Goal: Transaction & Acquisition: Purchase product/service

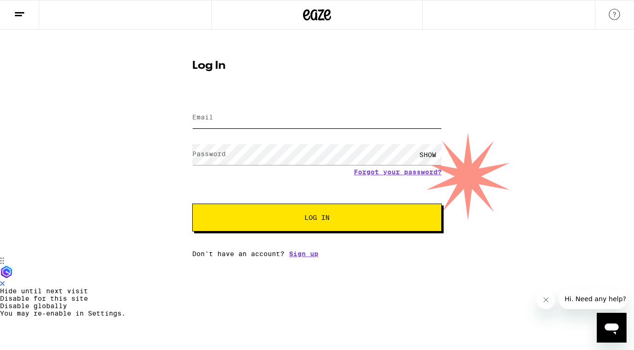
click at [243, 119] on input "Email" at bounding box center [316, 117] width 249 height 21
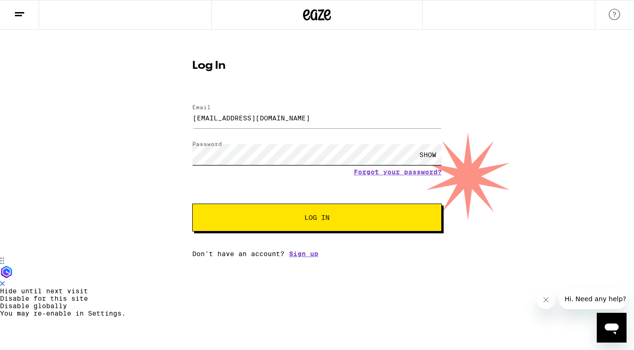
click at [192, 204] on button "Log In" at bounding box center [316, 218] width 249 height 28
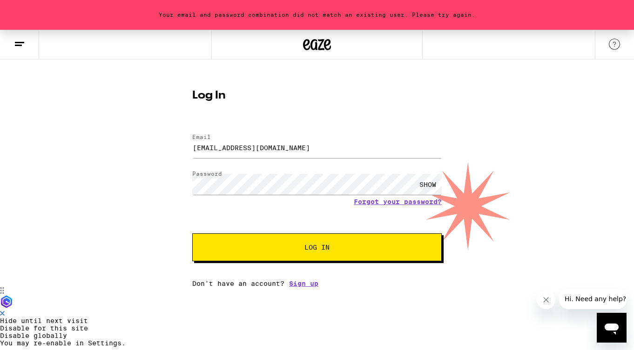
click at [261, 195] on div "SHOW" at bounding box center [316, 184] width 249 height 27
click at [192, 234] on button "Log In" at bounding box center [316, 248] width 249 height 28
click at [431, 181] on div "SHOW" at bounding box center [428, 184] width 28 height 21
click at [282, 254] on button "Log In" at bounding box center [316, 248] width 249 height 28
click at [217, 148] on input "ChaseACasanova@gmail.com" at bounding box center [316, 147] width 249 height 21
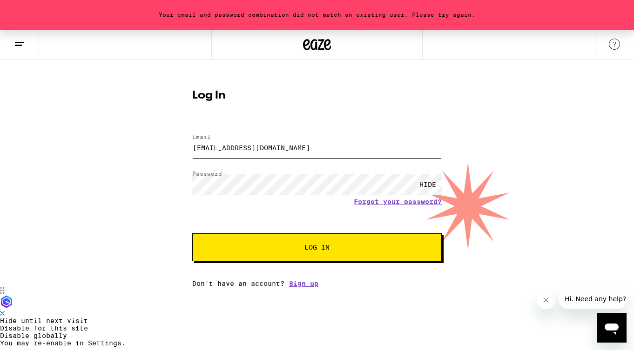
type input "ChaseA.Casanova@gmail.com"
click at [268, 251] on span "Log In" at bounding box center [317, 247] width 174 height 7
click at [402, 200] on link "Forgot your password?" at bounding box center [398, 201] width 88 height 7
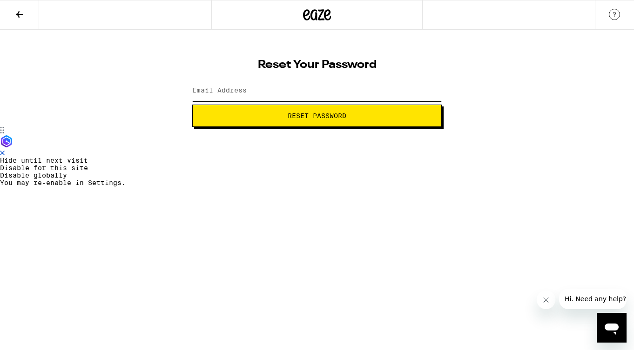
click at [282, 95] on input "Email Address" at bounding box center [316, 90] width 249 height 21
click at [285, 119] on span "Reset Password" at bounding box center [317, 116] width 234 height 7
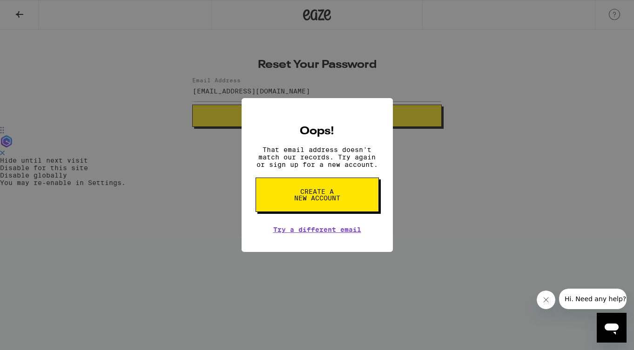
click at [411, 161] on div "Oops! That email address doesn't match our records. Try again or sign up for a …" at bounding box center [317, 175] width 634 height 350
click at [298, 233] on link "Try a different email" at bounding box center [317, 229] width 88 height 7
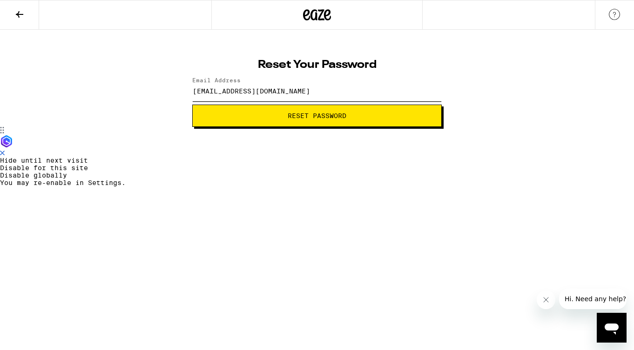
click at [217, 90] on input "ChaseACasanova@gmail.com" at bounding box center [316, 90] width 249 height 21
type input "ChaseA.Casanova@gmail.com"
click at [192, 105] on button "Reset Password" at bounding box center [316, 116] width 249 height 22
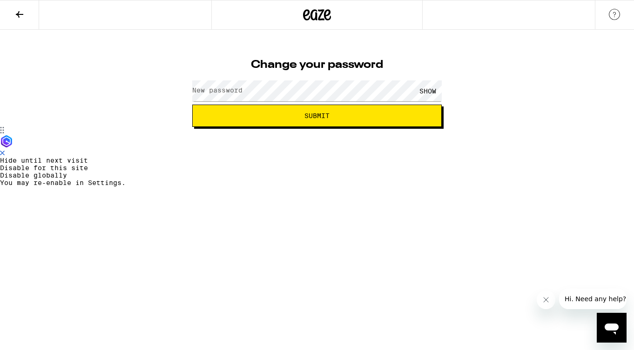
click at [239, 88] on label "New password" at bounding box center [217, 90] width 50 height 7
click at [192, 105] on button "Submit" at bounding box center [316, 116] width 249 height 22
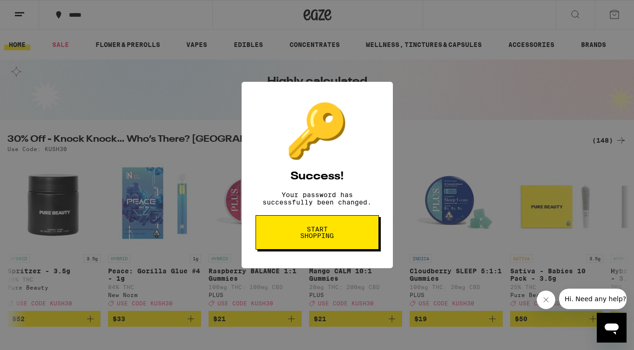
click at [319, 237] on span "Start shopping" at bounding box center [317, 232] width 48 height 13
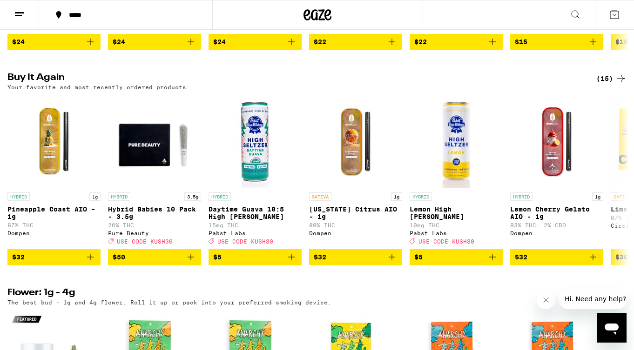
scroll to position [774, 0]
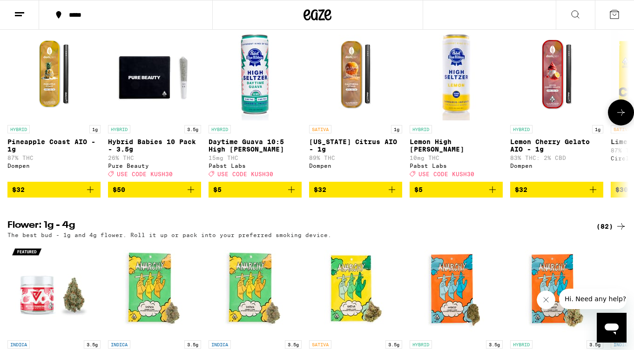
click at [158, 195] on span "$50" at bounding box center [155, 189] width 84 height 11
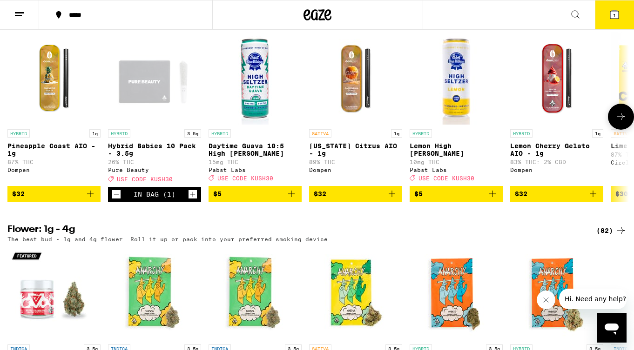
scroll to position [765, 0]
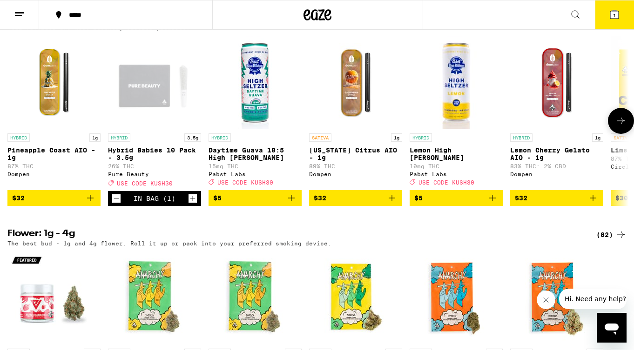
click at [346, 204] on span "$32" at bounding box center [356, 198] width 84 height 11
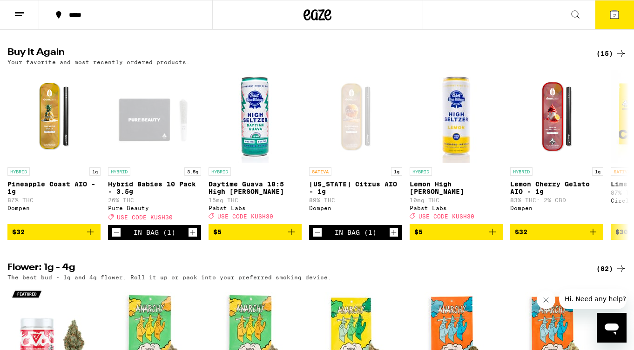
scroll to position [730, 0]
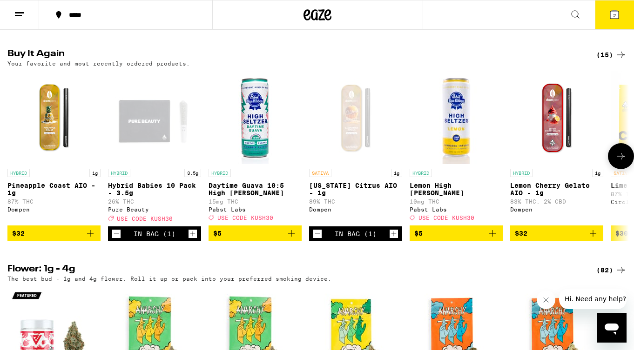
click at [617, 169] on button at bounding box center [621, 156] width 26 height 26
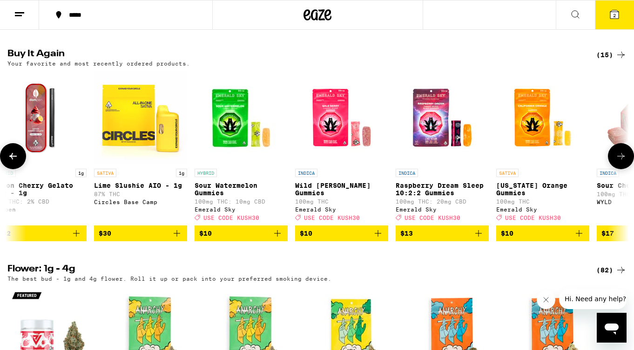
scroll to position [0, 517]
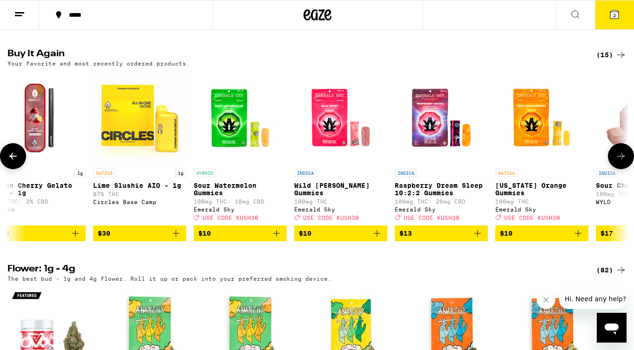
click at [617, 169] on button at bounding box center [621, 156] width 26 height 26
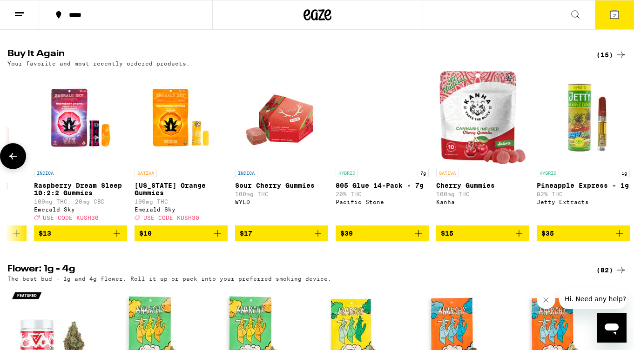
scroll to position [0, 889]
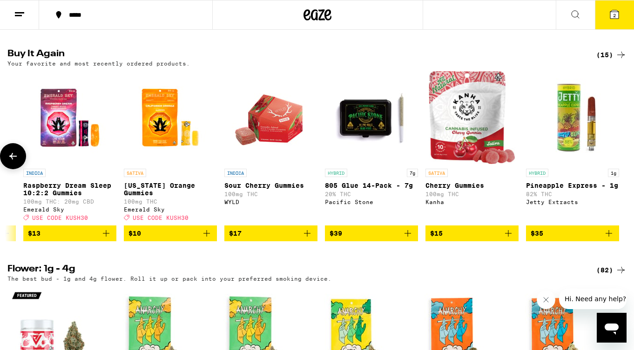
click at [20, 169] on button at bounding box center [13, 156] width 26 height 26
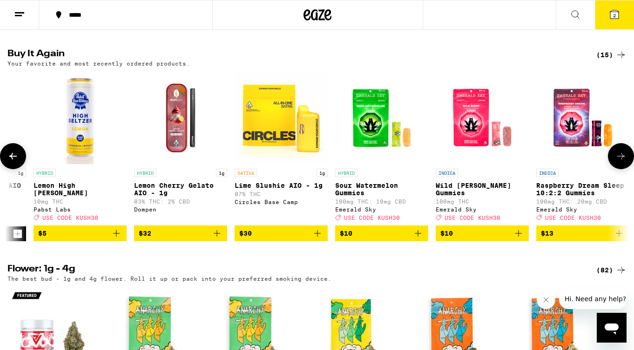
click at [20, 169] on button at bounding box center [13, 156] width 26 height 26
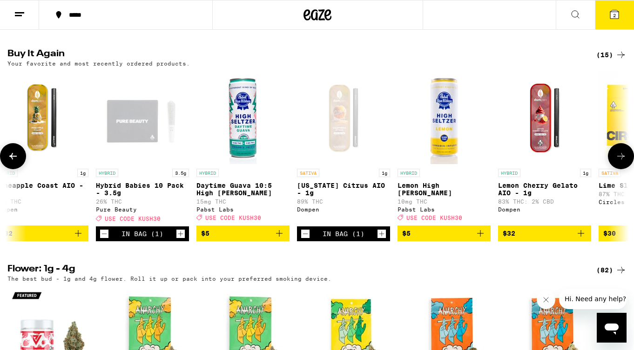
scroll to position [0, 0]
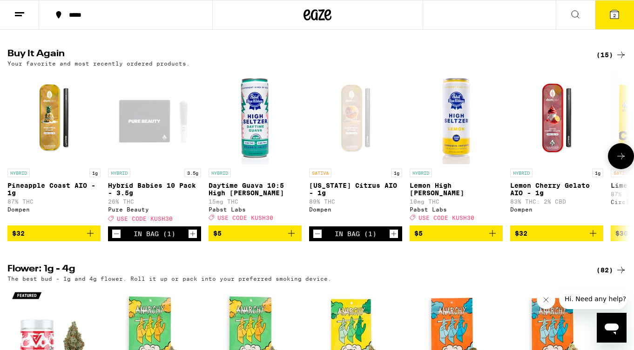
click at [51, 239] on span "$32" at bounding box center [54, 233] width 84 height 11
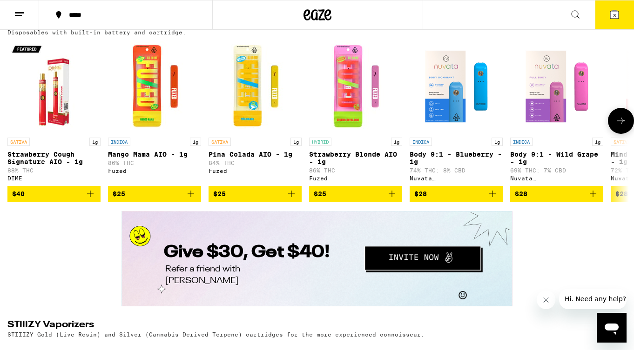
scroll to position [1618, 0]
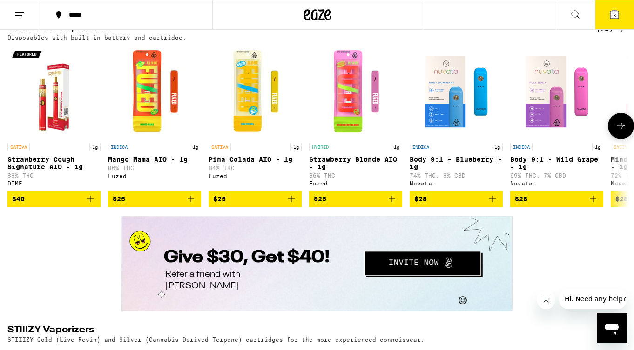
click at [620, 132] on icon at bounding box center [620, 125] width 11 height 11
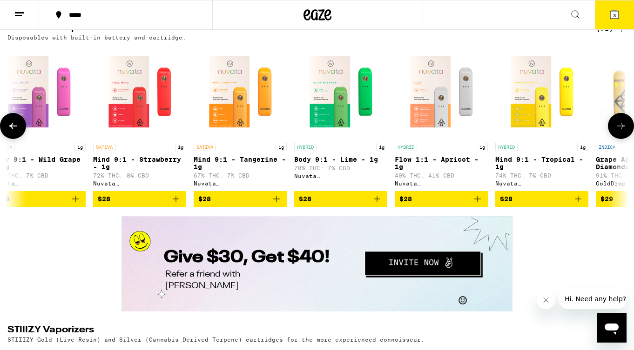
click at [620, 132] on icon at bounding box center [620, 125] width 11 height 11
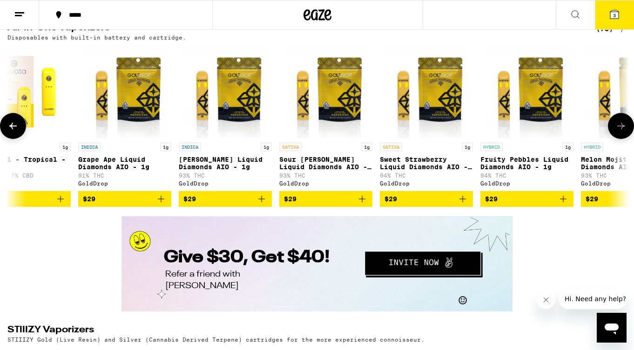
click at [620, 132] on icon at bounding box center [620, 125] width 11 height 11
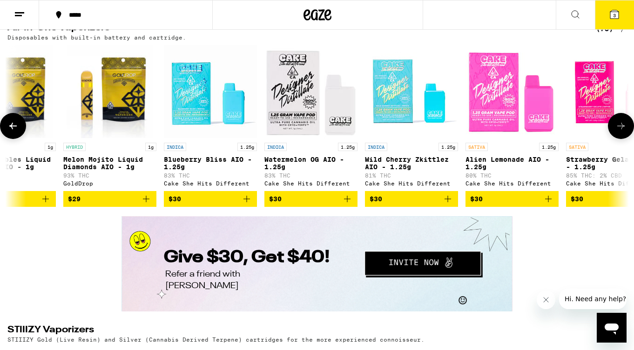
click at [620, 132] on icon at bounding box center [620, 125] width 11 height 11
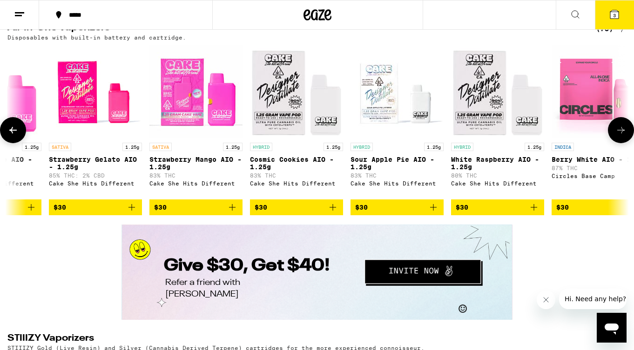
click at [620, 136] on icon at bounding box center [620, 130] width 11 height 11
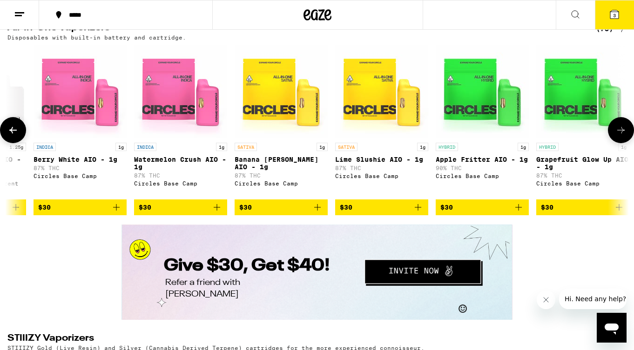
click at [620, 136] on icon at bounding box center [620, 130] width 11 height 11
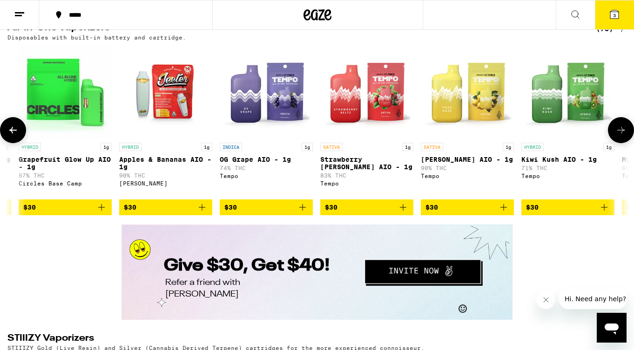
click at [620, 136] on icon at bounding box center [620, 130] width 11 height 11
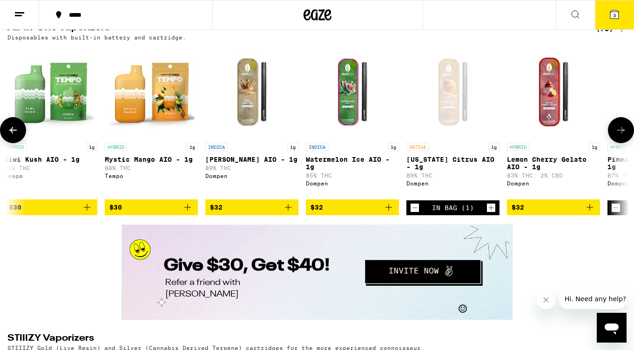
scroll to position [0, 3622]
click at [343, 213] on span "$32" at bounding box center [352, 207] width 84 height 11
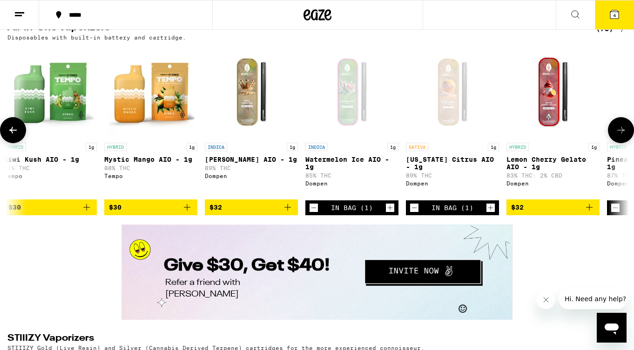
click at [619, 136] on icon at bounding box center [620, 130] width 11 height 11
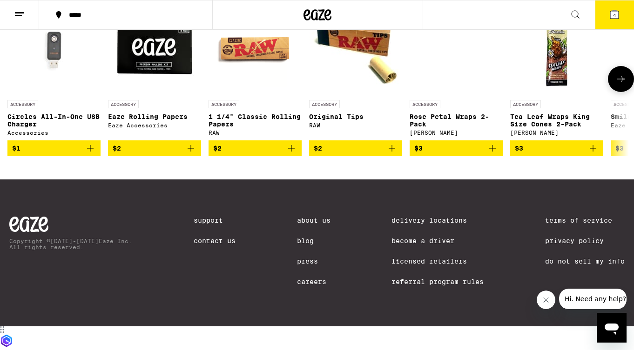
scroll to position [4090, 0]
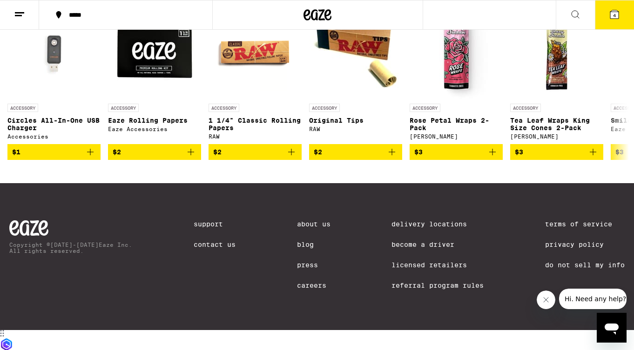
click at [610, 22] on button "4" at bounding box center [614, 14] width 39 height 29
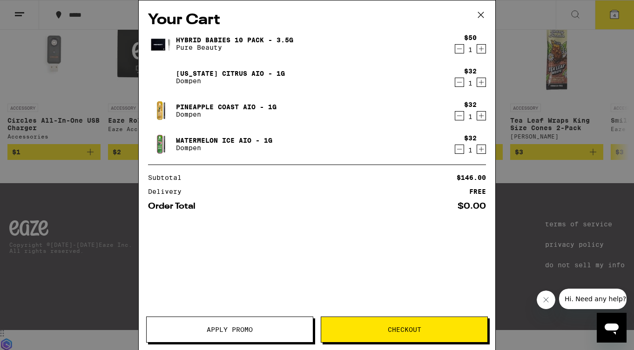
scroll to position [3995, 0]
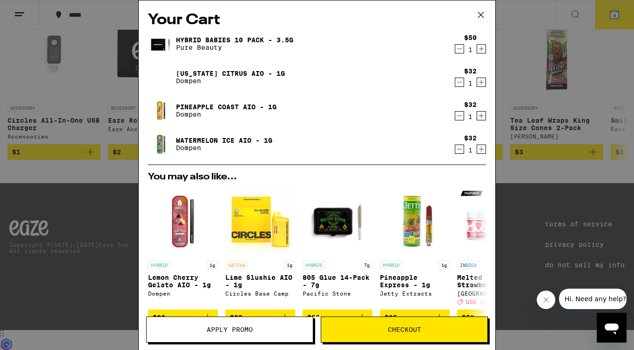
click at [396, 329] on span "Checkout" at bounding box center [404, 330] width 33 height 7
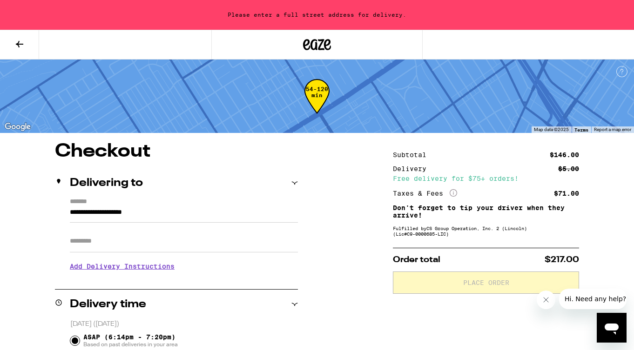
click at [104, 209] on input "**********" at bounding box center [184, 215] width 228 height 16
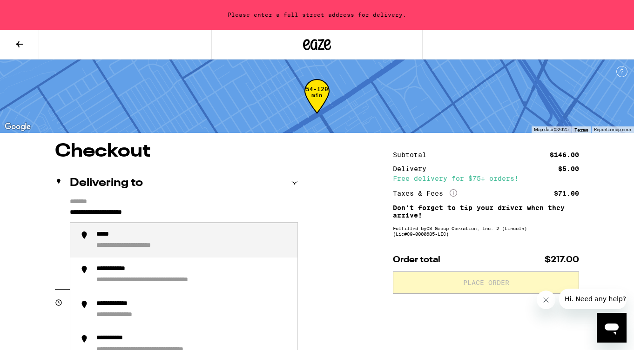
click at [104, 209] on input "**********" at bounding box center [184, 215] width 228 height 16
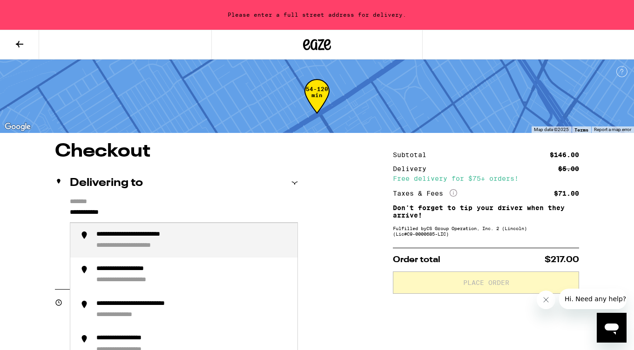
click at [112, 244] on div "**********" at bounding box center [144, 246] width 97 height 9
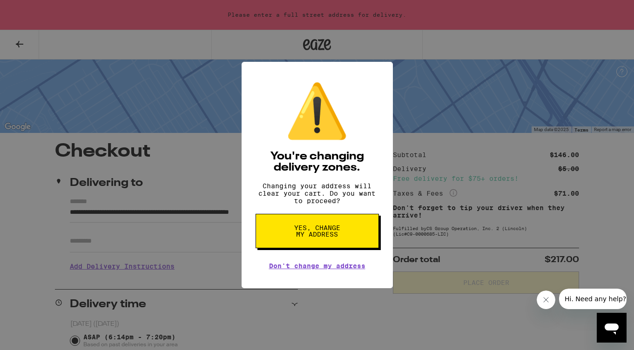
click at [295, 244] on button "Yes, change my address" at bounding box center [316, 231] width 123 height 34
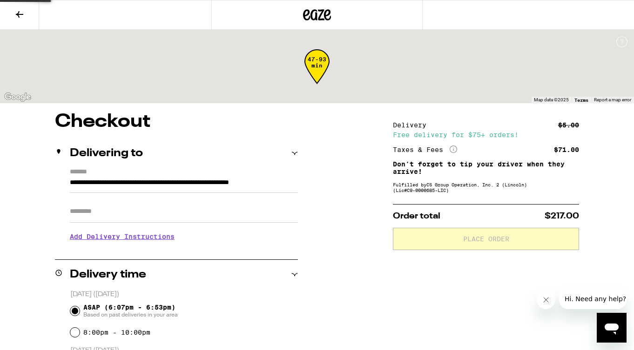
type input "**********"
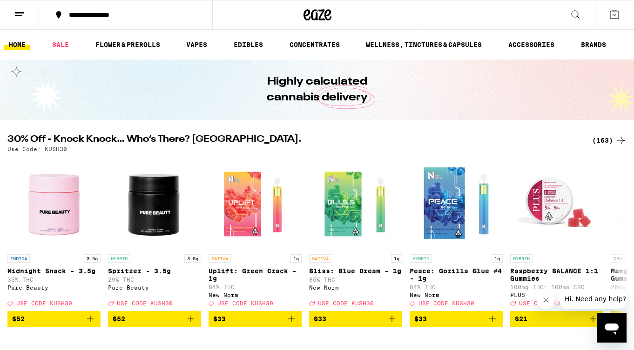
click at [100, 12] on div "**********" at bounding box center [131, 15] width 134 height 7
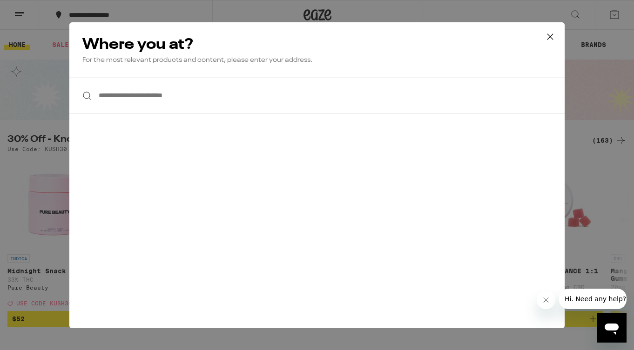
click at [550, 38] on icon at bounding box center [550, 37] width 14 height 14
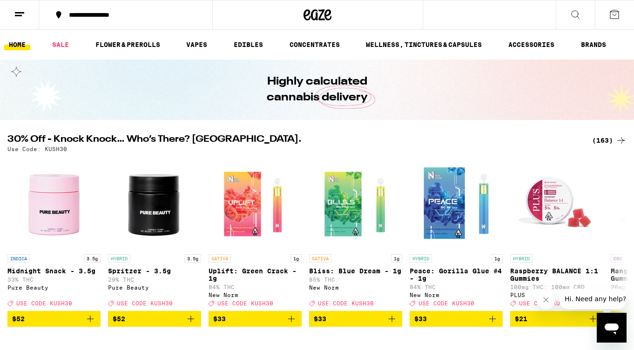
click at [614, 15] on icon at bounding box center [614, 14] width 11 height 11
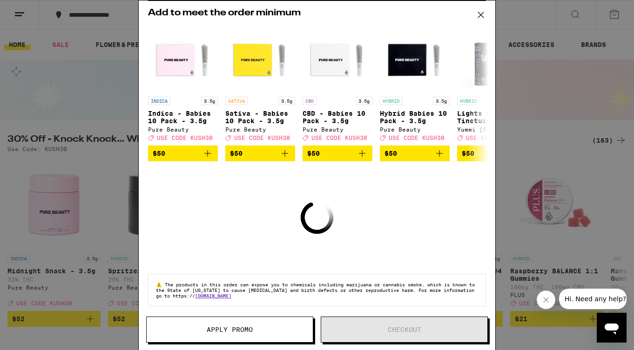
scroll to position [38, 0]
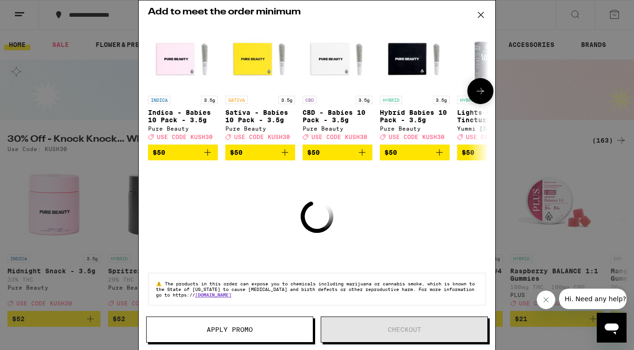
click at [477, 89] on icon at bounding box center [480, 91] width 11 height 11
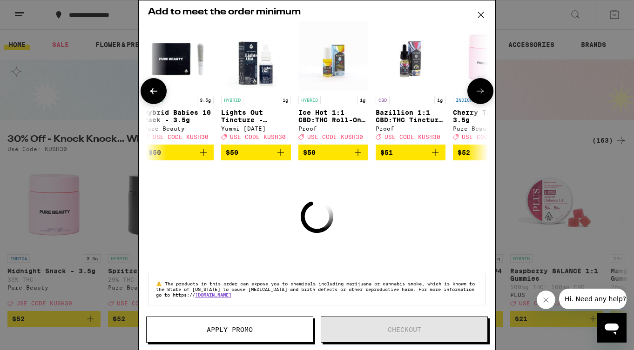
scroll to position [0, 236]
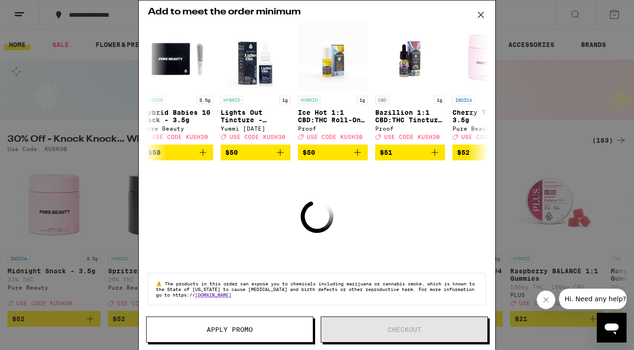
click at [479, 8] on icon at bounding box center [481, 15] width 14 height 14
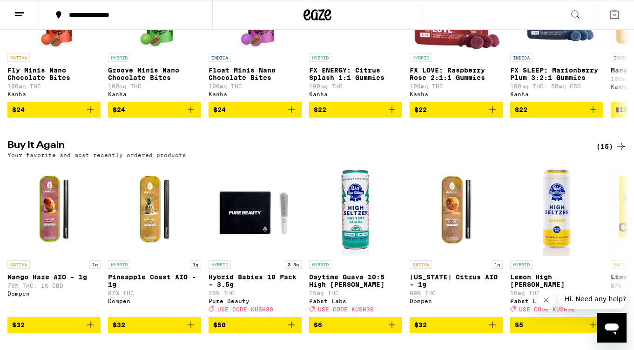
scroll to position [787, 0]
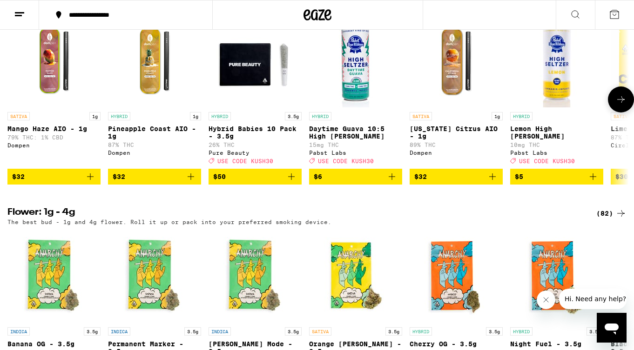
click at [221, 181] on span "$50" at bounding box center [219, 176] width 13 height 7
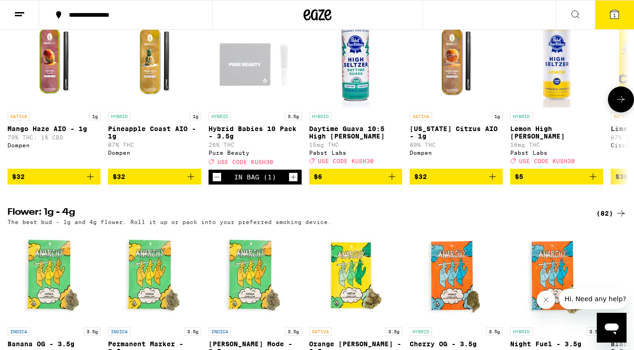
scroll to position [787, 0]
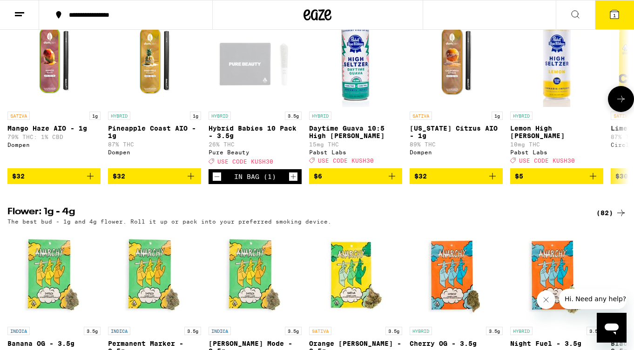
click at [141, 182] on span "$32" at bounding box center [155, 176] width 84 height 11
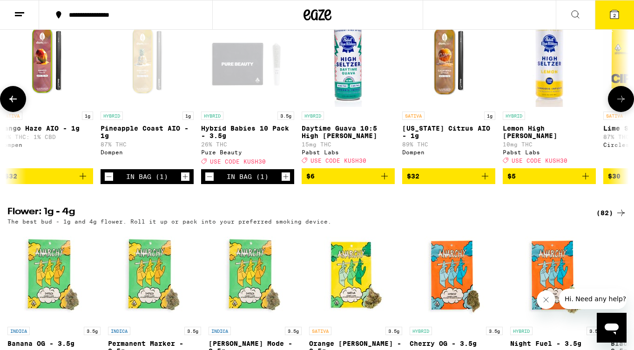
scroll to position [0, 0]
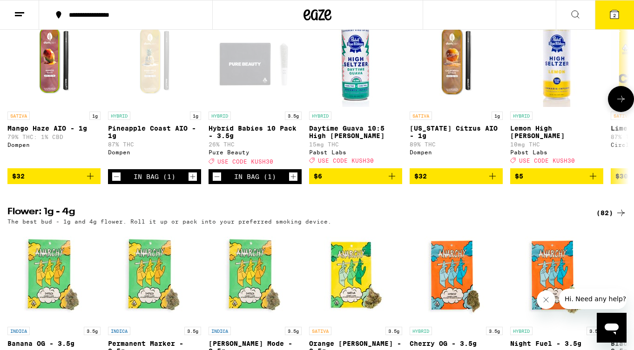
click at [462, 182] on span "$32" at bounding box center [456, 176] width 84 height 11
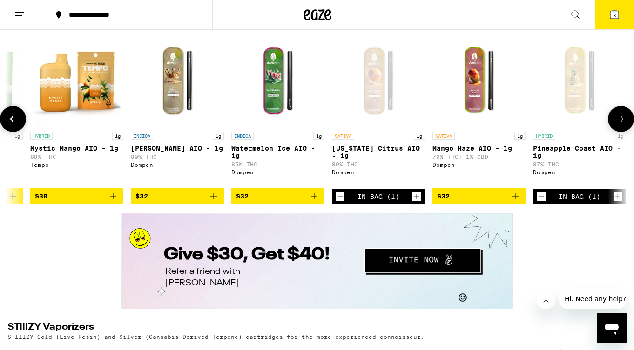
scroll to position [1630, 0]
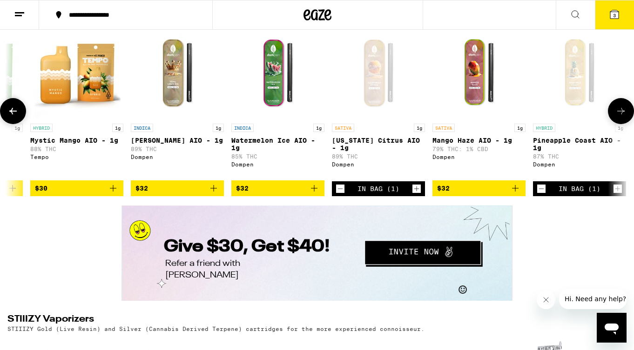
click at [265, 194] on span "$32" at bounding box center [278, 188] width 84 height 11
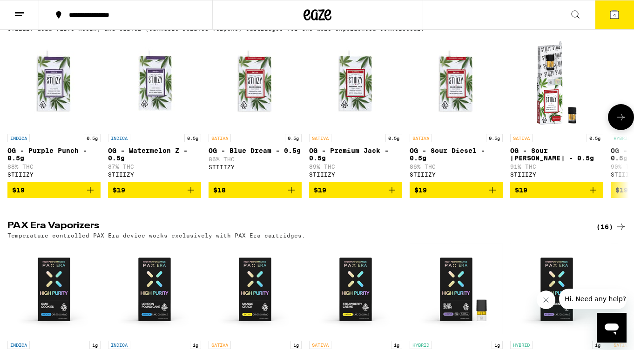
scroll to position [1937, 0]
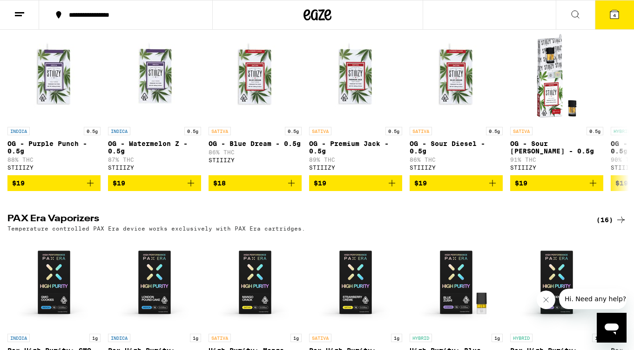
click at [619, 8] on button "4" at bounding box center [614, 14] width 39 height 29
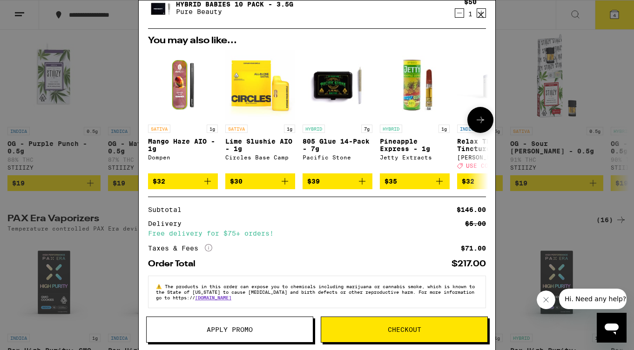
scroll to position [146, 0]
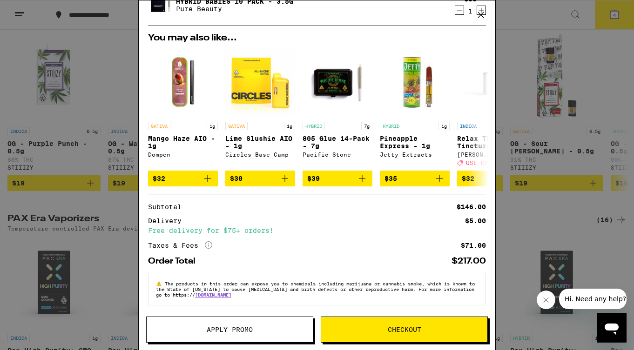
click at [235, 331] on span "Apply Promo" at bounding box center [230, 330] width 46 height 7
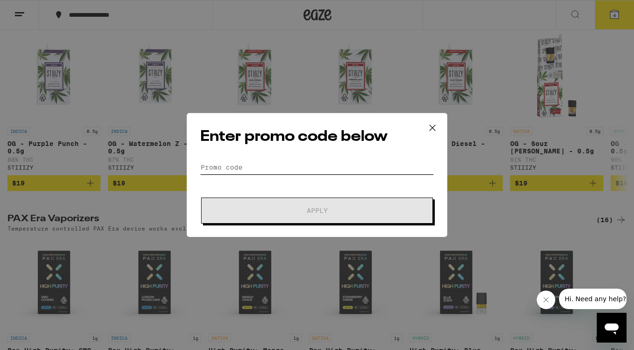
click at [228, 170] on input "Promo Code" at bounding box center [317, 168] width 234 height 14
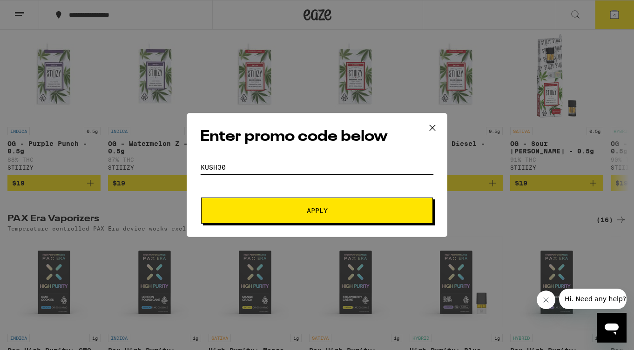
type input "KUSH30"
click at [201, 198] on button "Apply" at bounding box center [317, 211] width 232 height 26
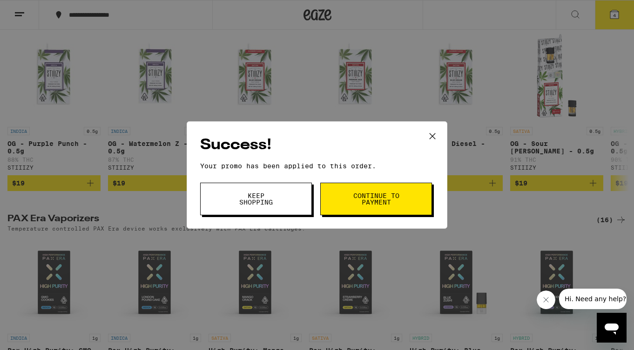
click at [392, 200] on span "Continue to payment" at bounding box center [375, 199] width 47 height 13
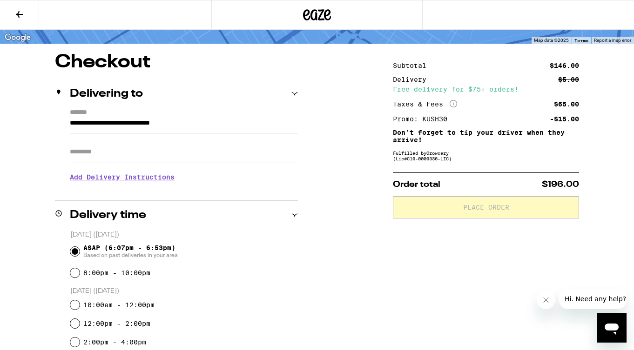
scroll to position [64, 0]
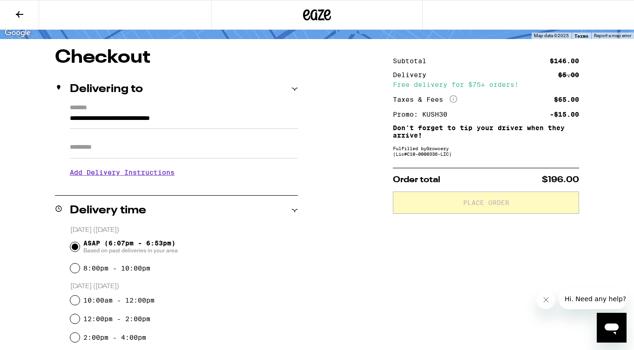
click at [136, 157] on input "Apt/Suite" at bounding box center [184, 147] width 228 height 22
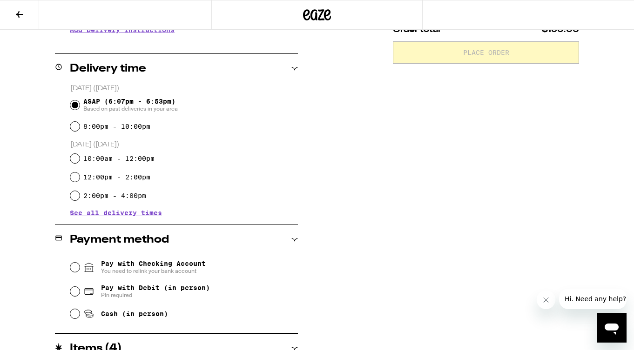
scroll to position [215, 0]
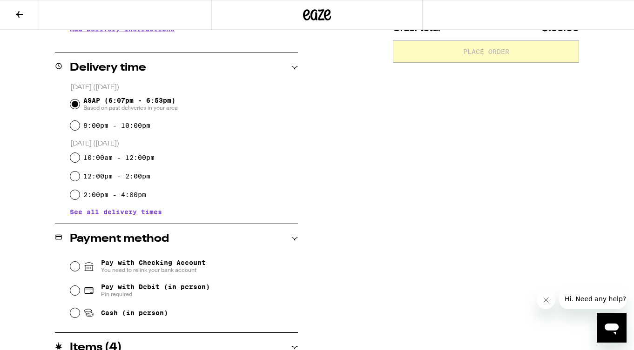
type input "***"
click at [165, 294] on span "Pin required" at bounding box center [155, 294] width 109 height 7
click at [80, 294] on input "Pay with Debit (in person) Pin required" at bounding box center [74, 290] width 9 height 9
radio input "true"
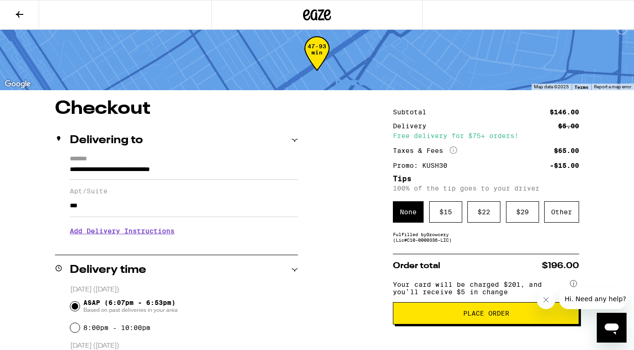
scroll to position [0, 0]
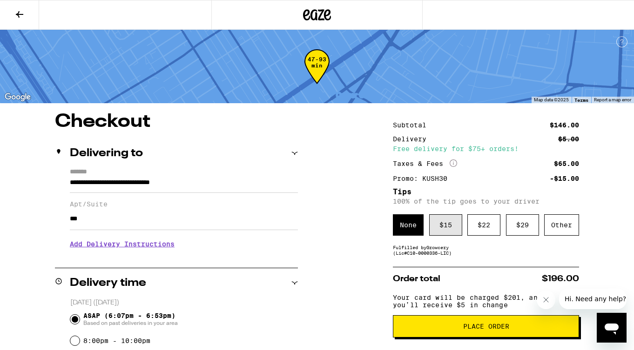
click at [437, 221] on div "$ 15" at bounding box center [445, 224] width 33 height 21
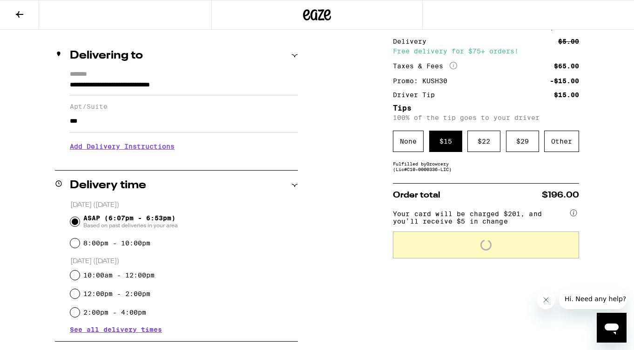
scroll to position [145, 0]
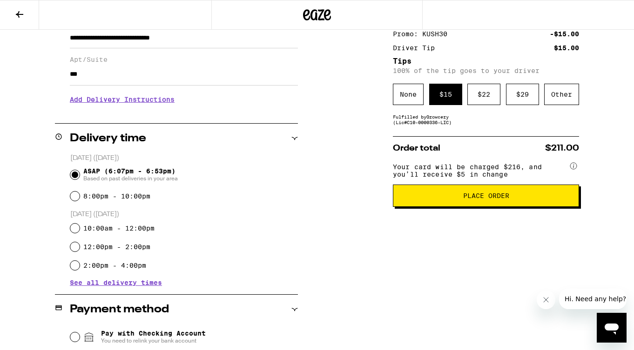
click at [472, 207] on button "Place Order" at bounding box center [486, 196] width 186 height 22
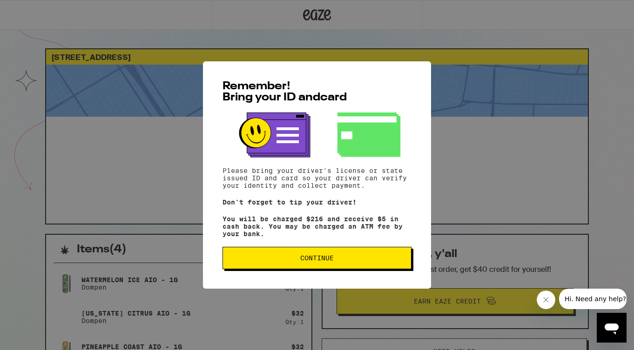
click at [294, 261] on span "Continue" at bounding box center [316, 258] width 173 height 7
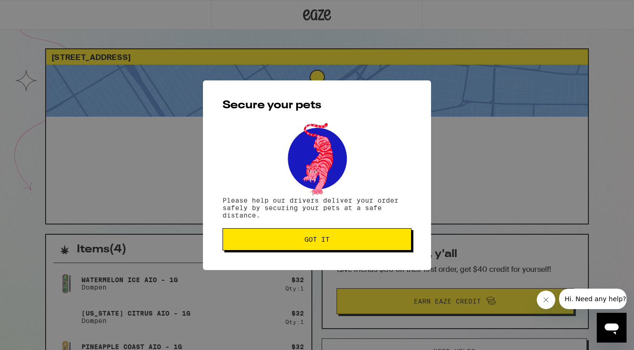
click at [334, 245] on button "Got it" at bounding box center [316, 239] width 189 height 22
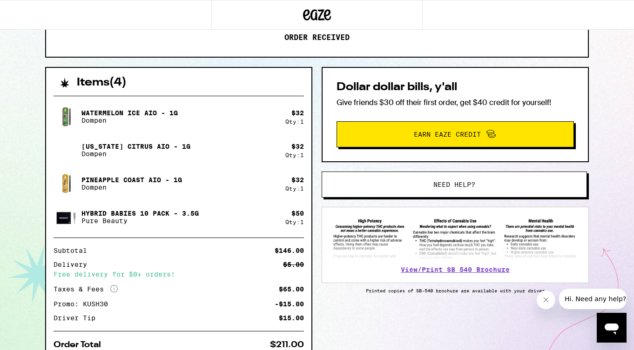
scroll to position [157, 0]
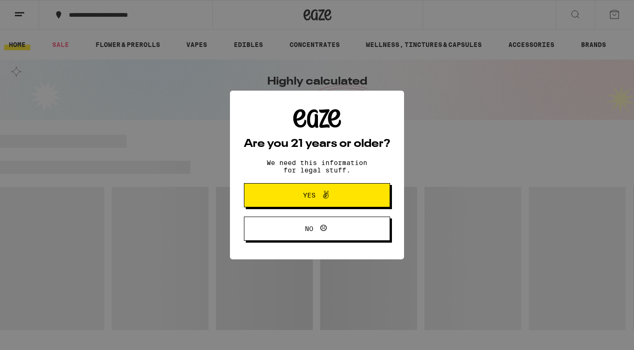
click at [295, 191] on span "Yes" at bounding box center [316, 195] width 71 height 12
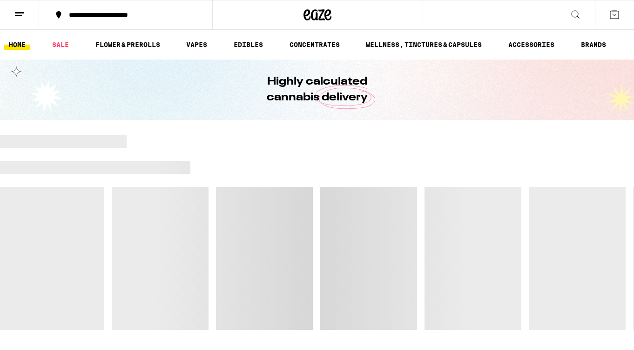
click at [19, 41] on link "HOME" at bounding box center [17, 44] width 26 height 11
click at [19, 42] on link "HOME" at bounding box center [17, 44] width 26 height 11
click at [316, 20] on icon at bounding box center [318, 14] width 14 height 11
click at [23, 15] on icon at bounding box center [19, 14] width 11 height 11
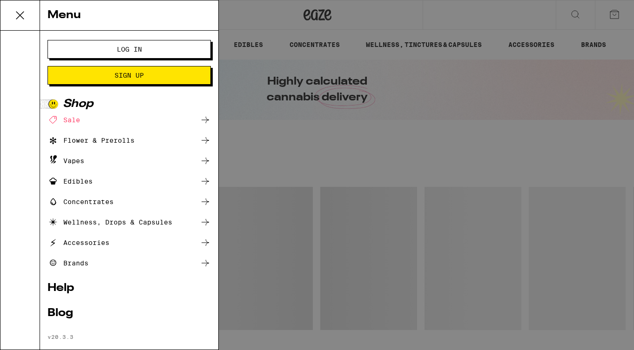
click at [126, 54] on button "Log In" at bounding box center [128, 49] width 163 height 19
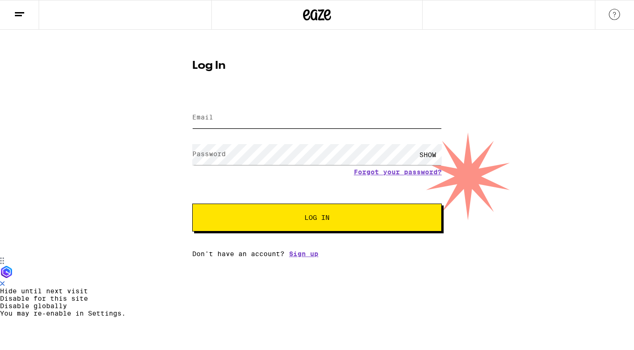
click at [226, 122] on input "Email" at bounding box center [316, 117] width 249 height 21
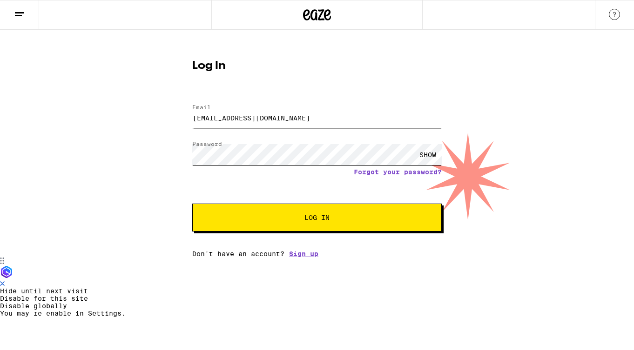
click at [192, 204] on button "Log In" at bounding box center [316, 218] width 249 height 28
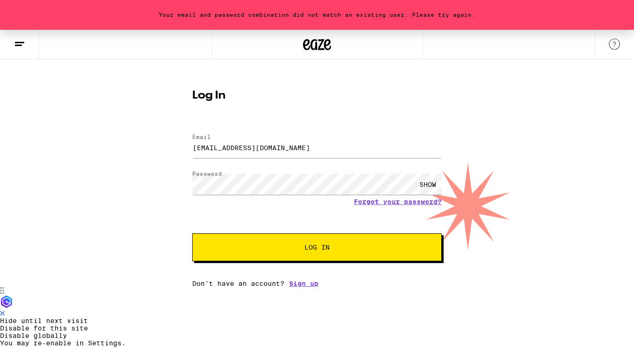
click at [435, 187] on div "SHOW" at bounding box center [428, 184] width 28 height 21
click at [333, 258] on button "Log In" at bounding box center [316, 248] width 249 height 28
click at [218, 147] on input "ChaseACasanova@gmail.com" at bounding box center [316, 147] width 249 height 21
type input "ChaseA.Casanova@gmail.com"
click at [192, 234] on button "Log In" at bounding box center [316, 248] width 249 height 28
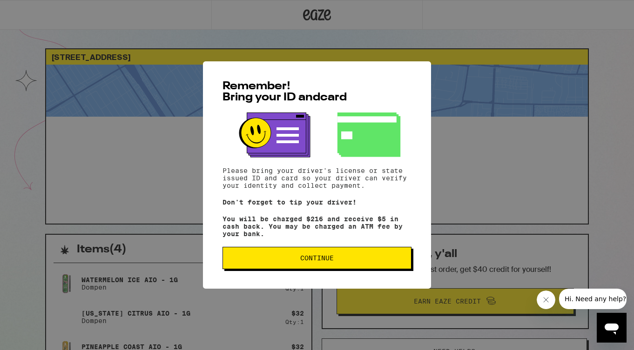
click at [312, 261] on span "Continue" at bounding box center [316, 258] width 33 height 7
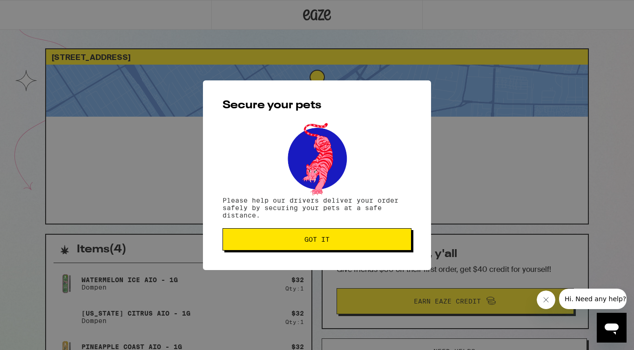
click at [314, 249] on button "Got it" at bounding box center [316, 239] width 189 height 22
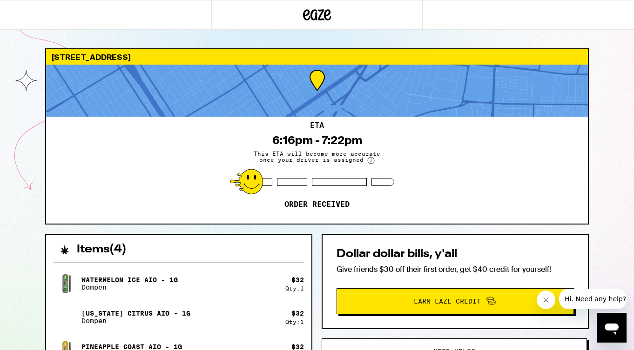
click at [370, 161] on icon at bounding box center [370, 161] width 1 height 4
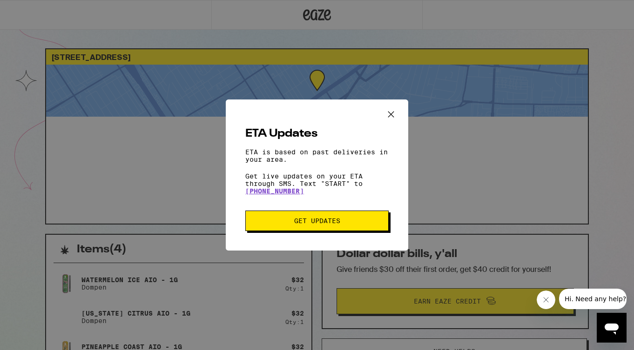
click at [392, 108] on icon "Close ETA information modal" at bounding box center [391, 114] width 14 height 14
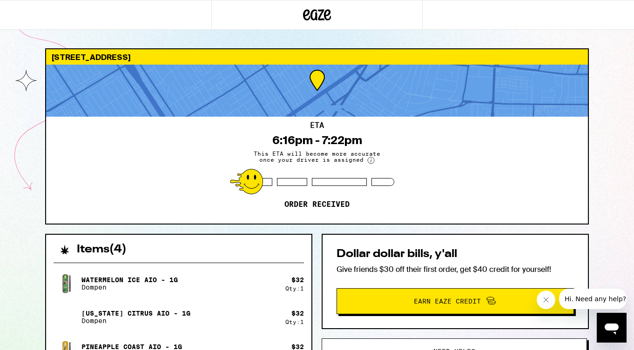
click at [370, 161] on circle at bounding box center [371, 160] width 7 height 7
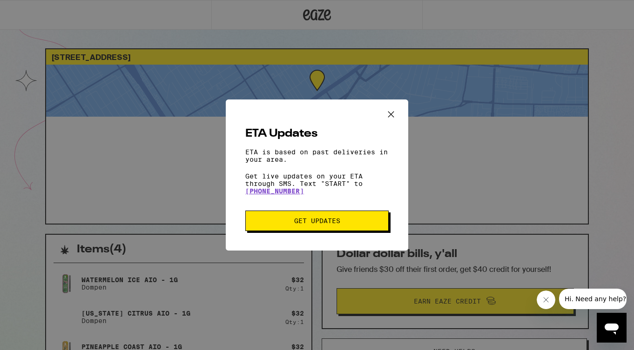
click at [392, 111] on icon "Close ETA information modal" at bounding box center [391, 114] width 6 height 6
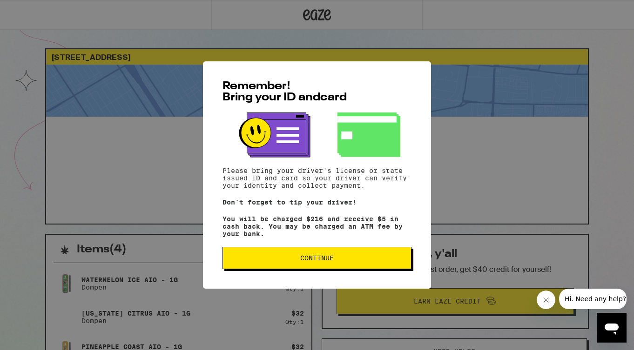
click at [330, 261] on span "Continue" at bounding box center [316, 258] width 33 height 7
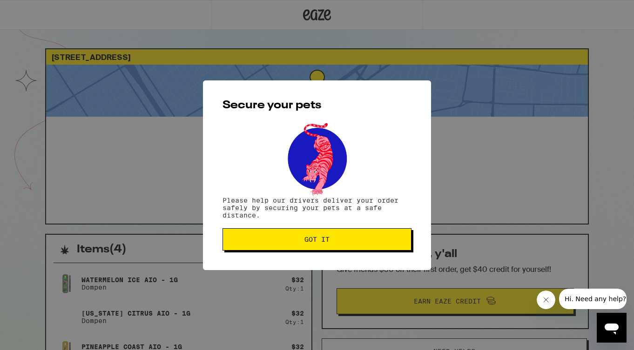
click at [299, 248] on button "Got it" at bounding box center [316, 239] width 189 height 22
